Goal: Contribute content

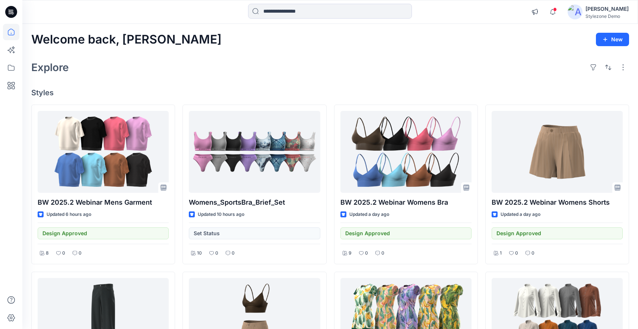
click at [354, 63] on div "Explore" at bounding box center [329, 67] width 597 height 18
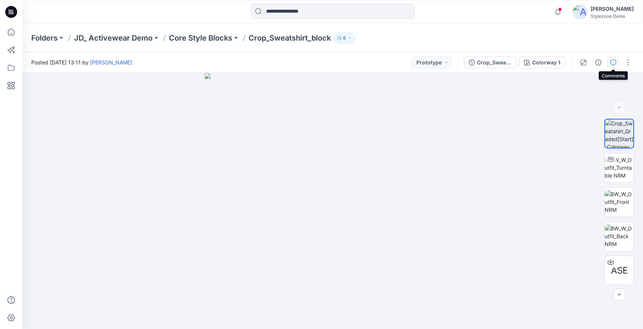
click at [616, 58] on button "button" at bounding box center [613, 63] width 12 height 12
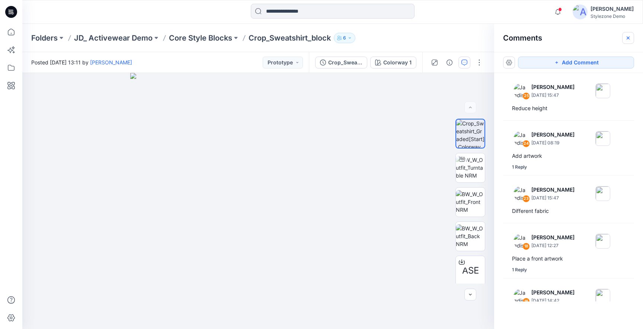
click at [630, 36] on icon "button" at bounding box center [628, 38] width 6 height 6
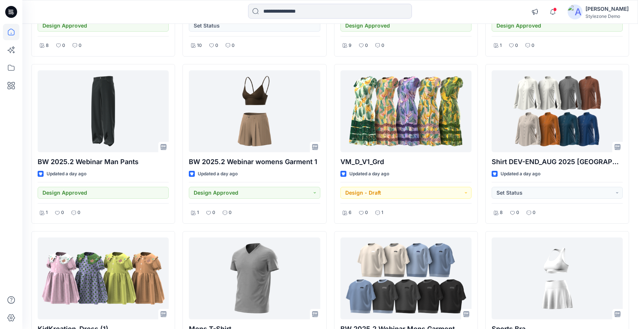
scroll to position [213, 0]
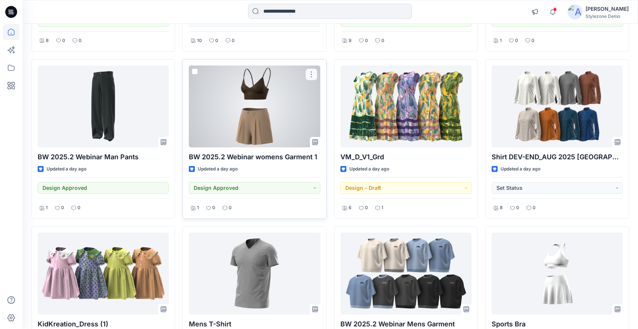
click at [312, 73] on button "button" at bounding box center [311, 74] width 12 height 12
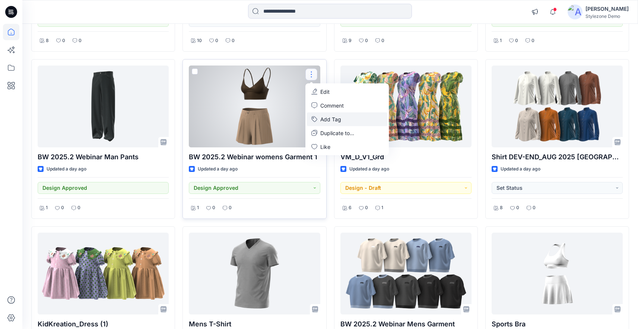
click at [327, 121] on button "Add Tag" at bounding box center [347, 119] width 80 height 14
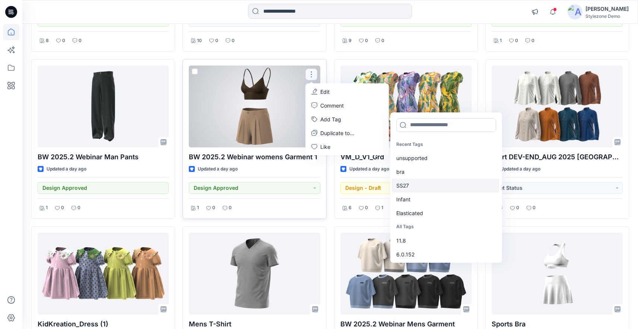
click at [412, 184] on div "SS27" at bounding box center [445, 186] width 107 height 14
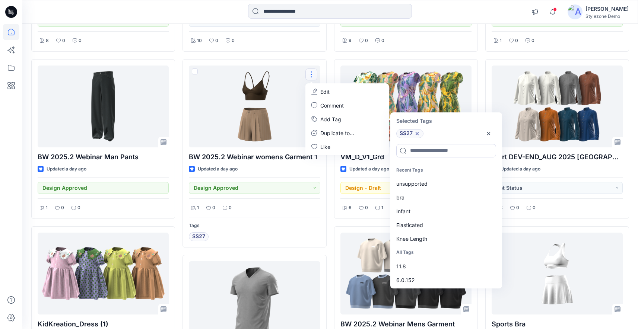
click at [330, 56] on div "BW 2025.2 Webinar Mens Garment Updated 8 hours ago Design Approved 8 0 0 BW 202…" at bounding box center [329, 153] width 597 height 523
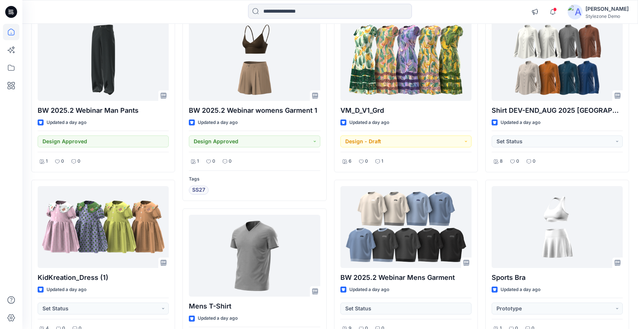
scroll to position [249, 0]
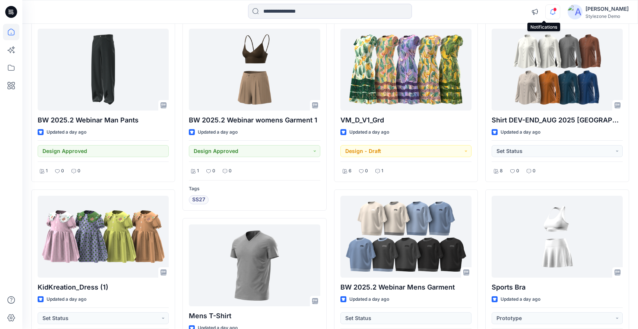
click at [545, 10] on icon "button" at bounding box center [552, 11] width 14 height 15
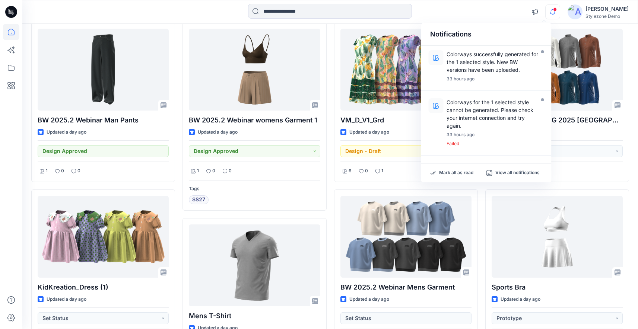
click at [472, 10] on div at bounding box center [329, 12] width 307 height 16
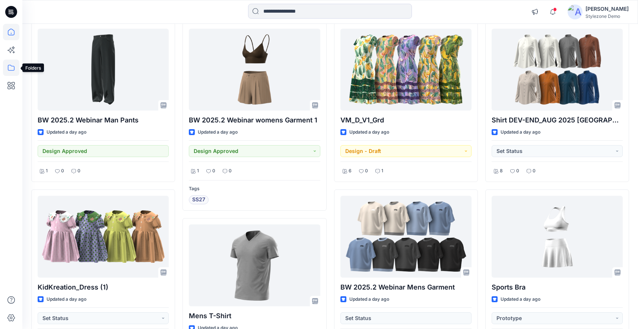
click at [12, 70] on icon at bounding box center [11, 68] width 7 height 6
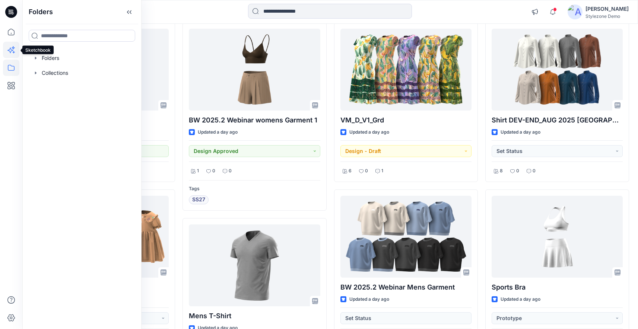
click at [11, 53] on icon at bounding box center [11, 50] width 16 height 16
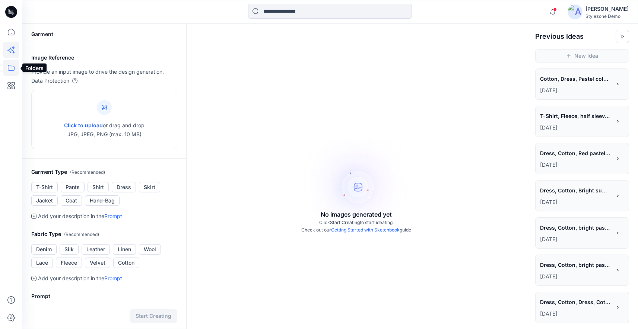
click at [15, 68] on icon at bounding box center [11, 68] width 16 height 16
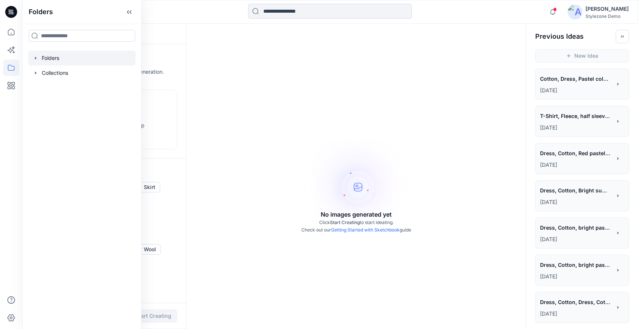
click at [35, 61] on icon "button" at bounding box center [36, 58] width 6 height 6
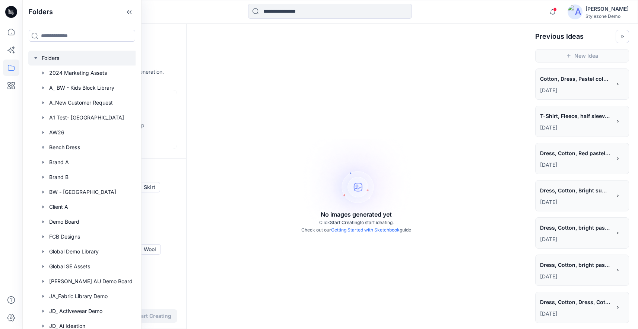
click at [35, 61] on icon "button" at bounding box center [36, 58] width 6 height 6
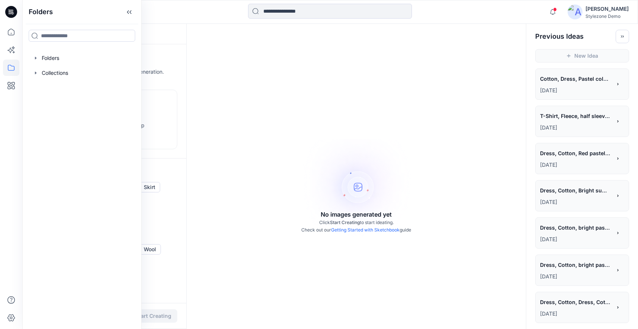
click at [326, 68] on div "No images generated yet Click Start Creating to start ideating. Check out our G…" at bounding box center [355, 188] width 339 height 329
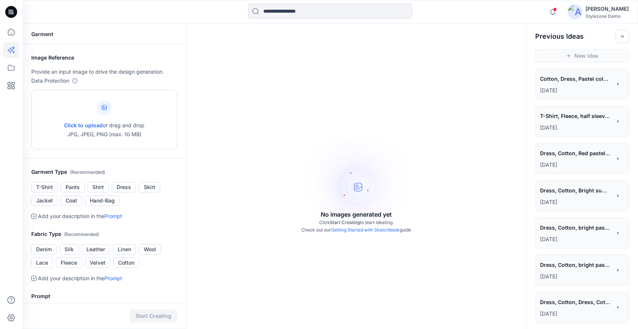
click at [121, 111] on div "Click to upload or drag and drop JPG, JPEG, PNG (max. 10 MB)" at bounding box center [104, 119] width 80 height 57
type input "**********"
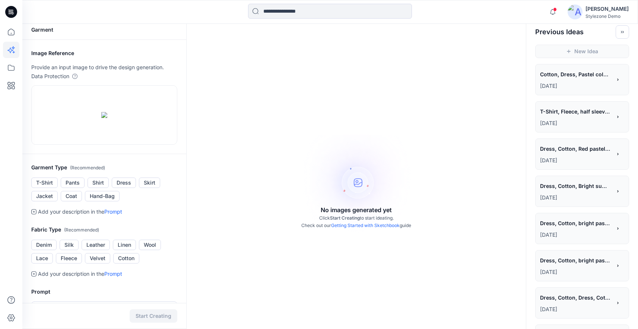
click at [587, 202] on p "[DATE]" at bounding box center [575, 197] width 71 height 9
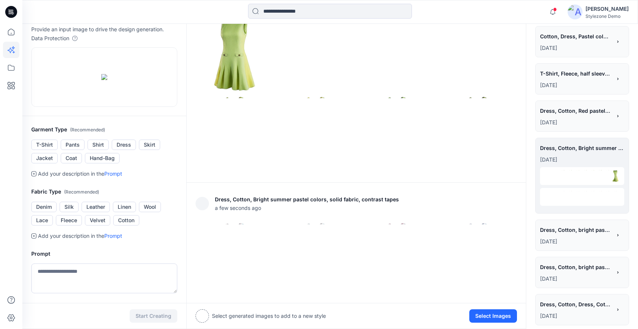
scroll to position [33, 0]
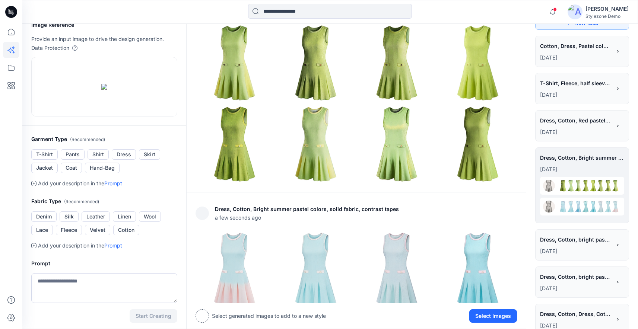
click at [575, 132] on p "[DATE]" at bounding box center [575, 132] width 71 height 9
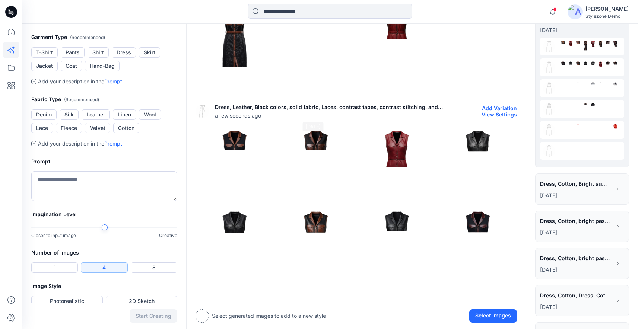
scroll to position [144, 0]
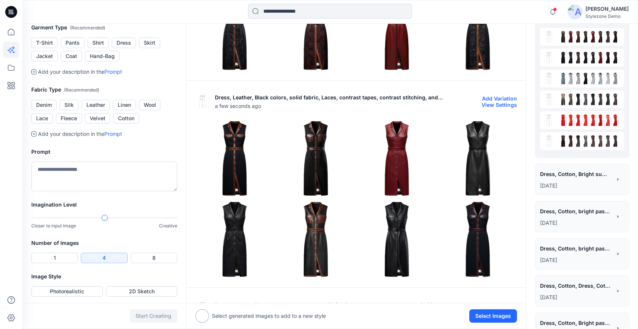
click at [318, 162] on img at bounding box center [315, 158] width 77 height 77
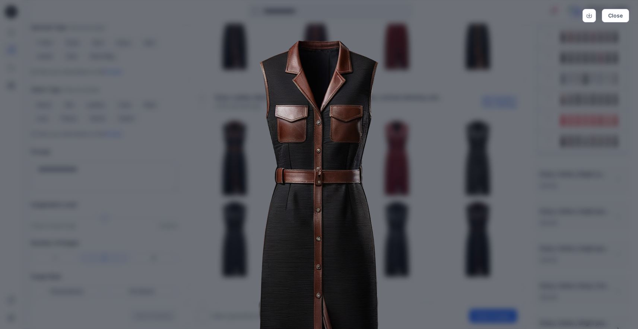
click at [538, 71] on div "Close" at bounding box center [319, 164] width 638 height 329
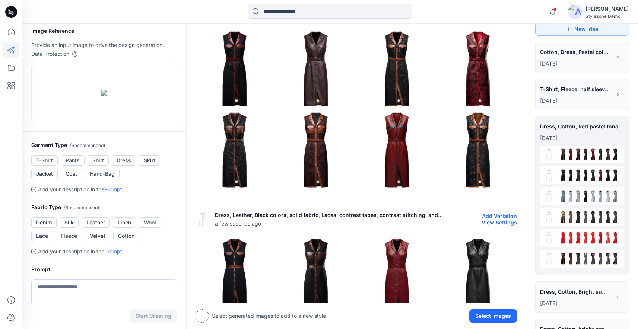
scroll to position [22, 0]
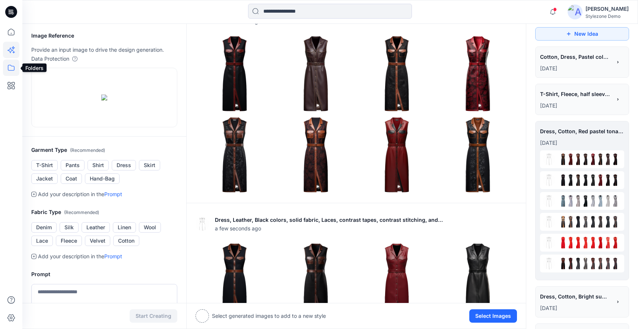
click at [15, 71] on icon at bounding box center [11, 68] width 16 height 16
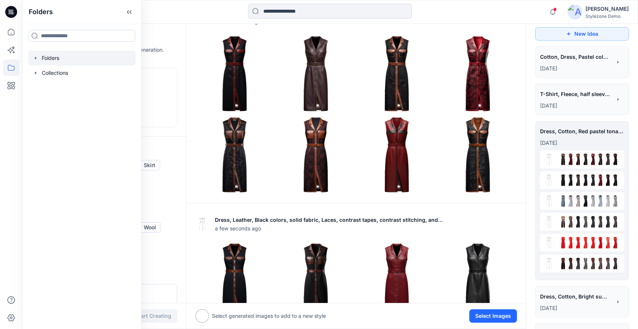
click at [37, 56] on icon "button" at bounding box center [36, 58] width 6 height 6
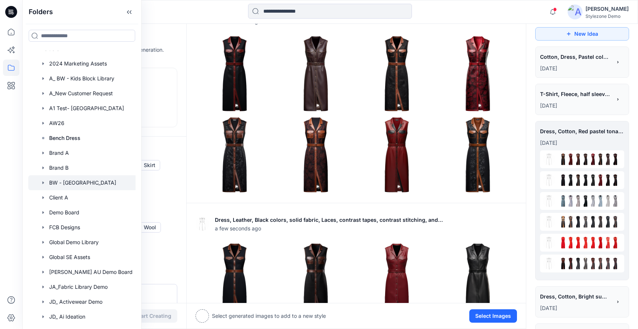
scroll to position [14, 0]
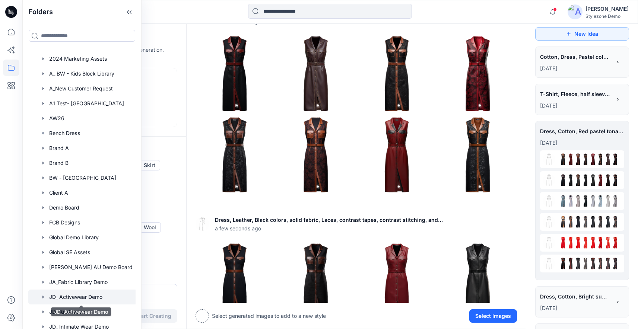
click at [73, 295] on div at bounding box center [82, 297] width 109 height 15
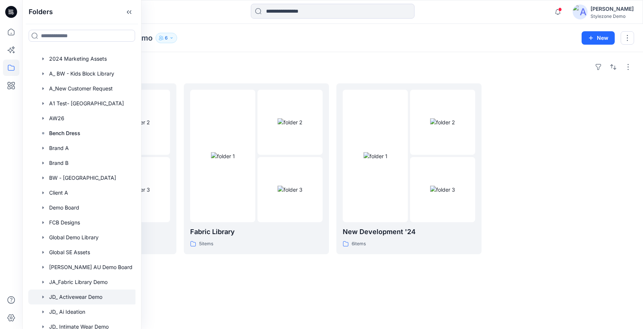
click at [282, 63] on div "Folders" at bounding box center [332, 67] width 603 height 12
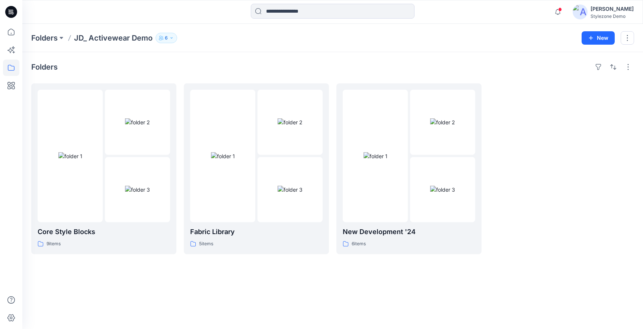
click at [172, 33] on button "6" at bounding box center [167, 38] width 22 height 10
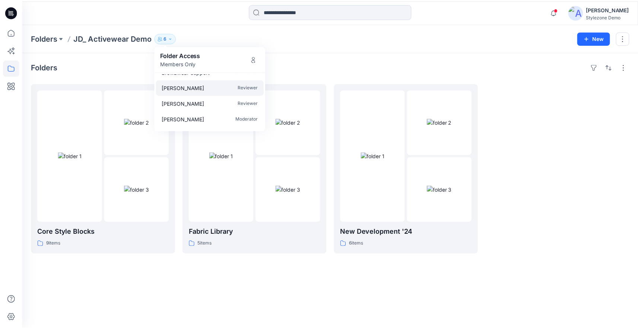
scroll to position [15, 0]
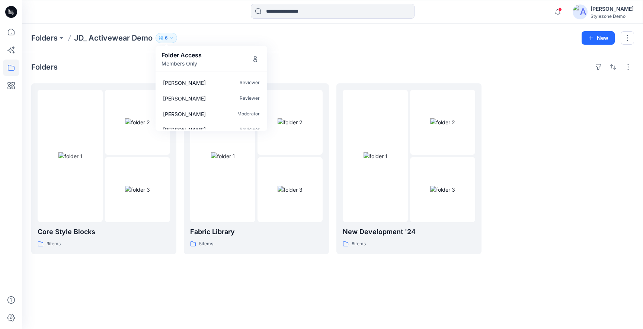
click at [302, 67] on div "Folders" at bounding box center [332, 67] width 603 height 12
click at [133, 126] on img at bounding box center [137, 122] width 25 height 8
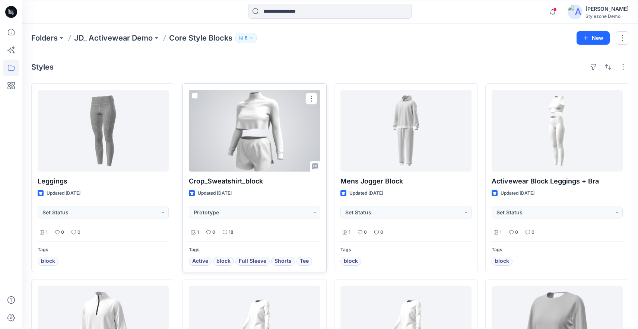
click at [293, 140] on div at bounding box center [254, 131] width 131 height 82
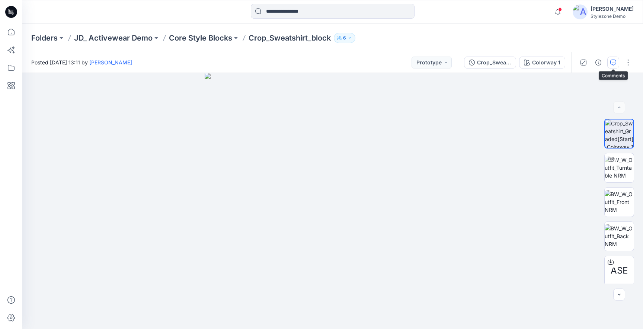
click at [613, 64] on icon "button" at bounding box center [613, 63] width 6 height 6
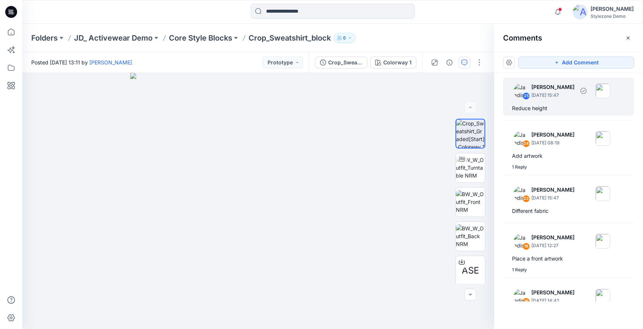
click at [542, 106] on div "Reduce height" at bounding box center [568, 108] width 113 height 9
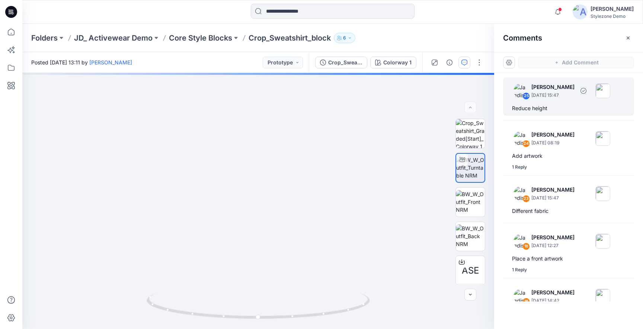
click at [550, 98] on p "[DATE] 15:47" at bounding box center [553, 95] width 43 height 7
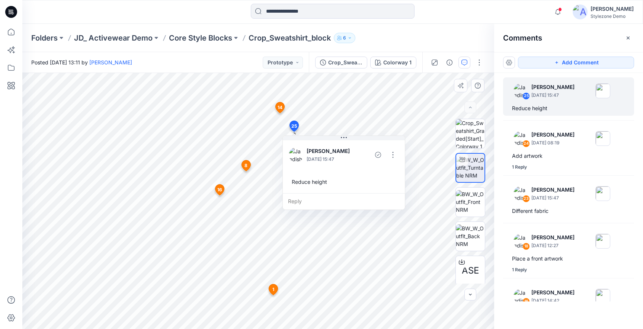
click at [245, 166] on span "8" at bounding box center [246, 165] width 3 height 7
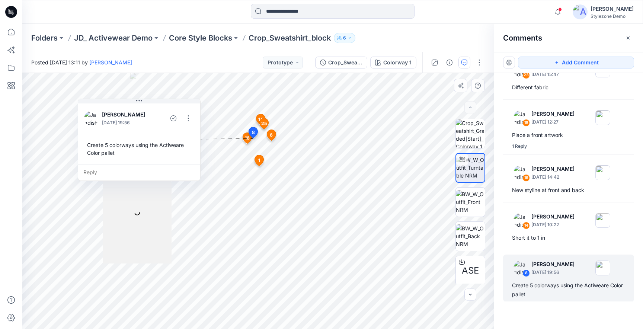
scroll to position [124, 0]
click at [261, 160] on icon at bounding box center [259, 160] width 9 height 11
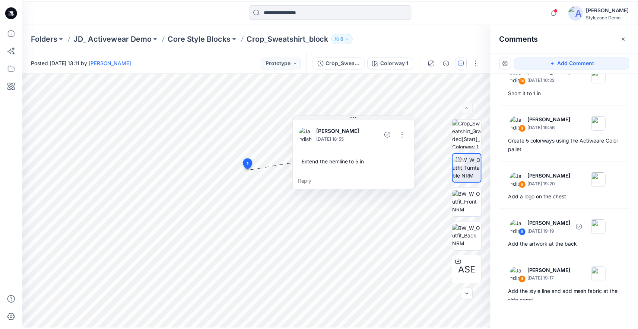
scroll to position [259, 0]
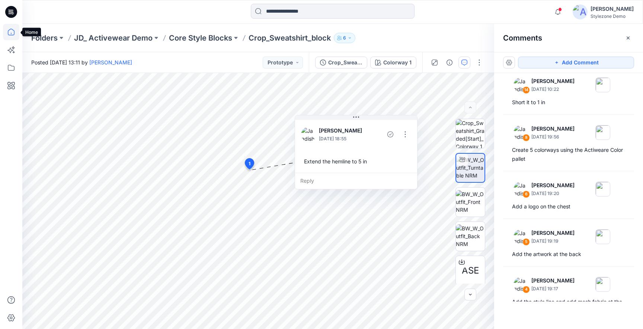
click at [12, 26] on icon at bounding box center [11, 32] width 16 height 16
